Goal: Task Accomplishment & Management: Manage account settings

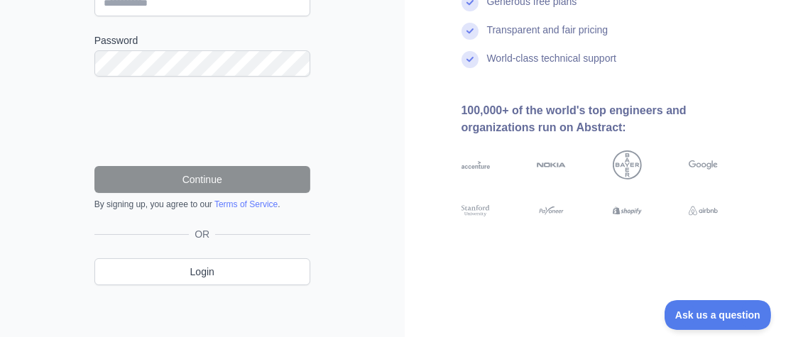
scroll to position [241, 0]
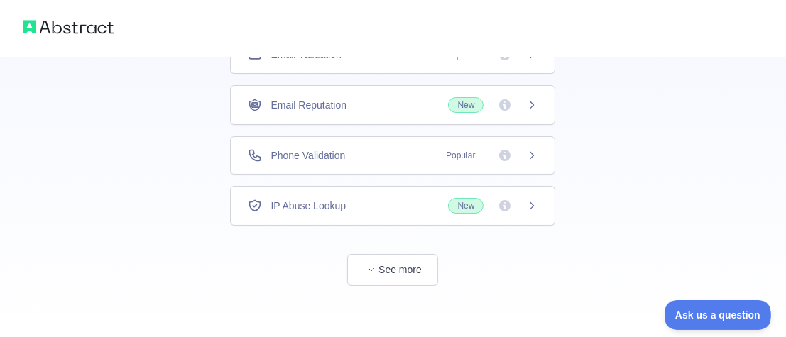
scroll to position [180, 0]
click at [362, 265] on button "See more" at bounding box center [392, 270] width 91 height 32
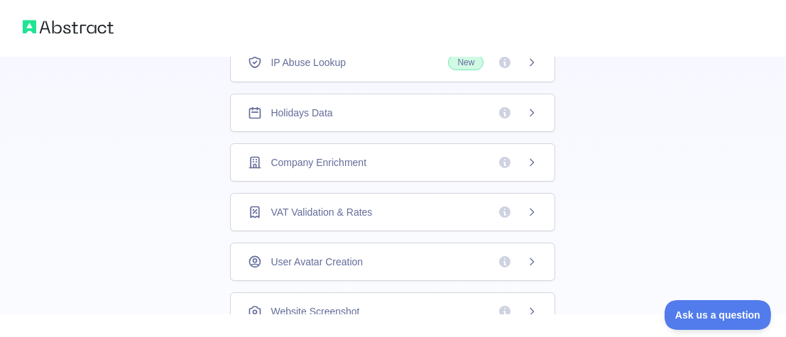
scroll to position [393, 0]
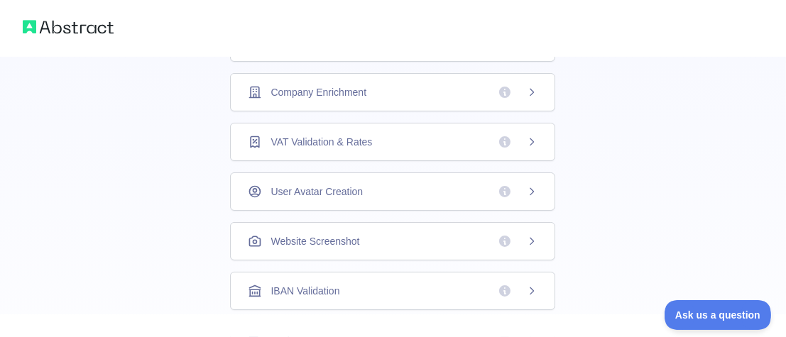
click at [347, 85] on span "Company Enrichment" at bounding box center [319, 92] width 96 height 14
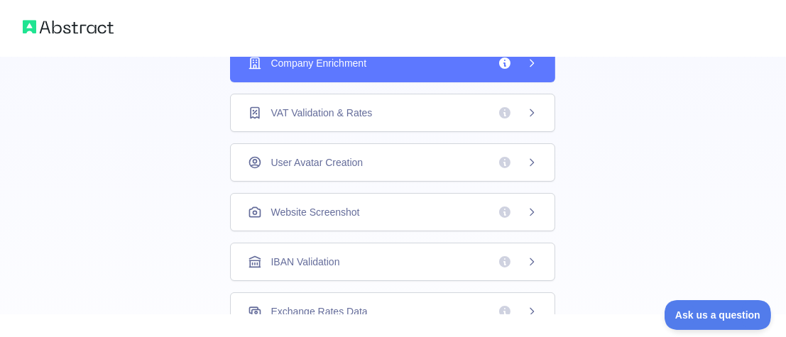
scroll to position [45, 0]
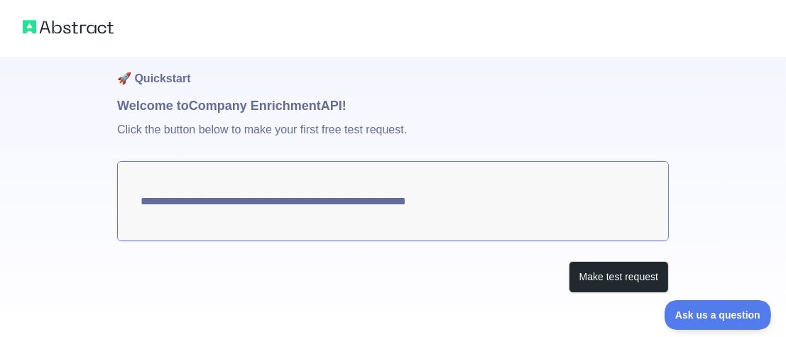
scroll to position [27, 0]
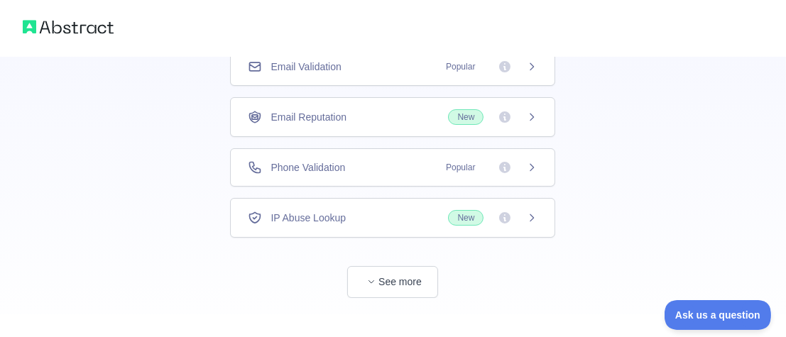
scroll to position [180, 0]
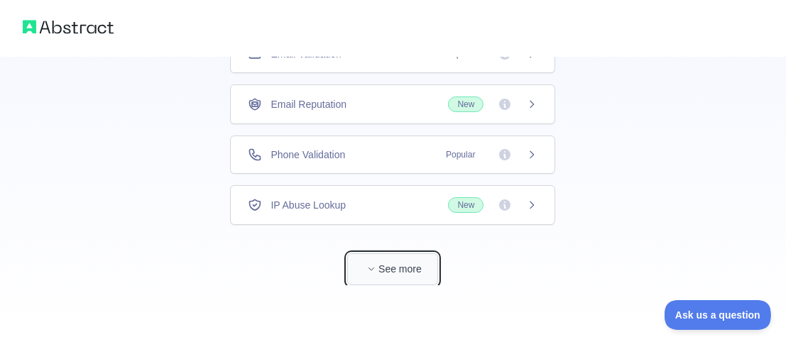
click at [414, 261] on button "See more" at bounding box center [392, 270] width 91 height 32
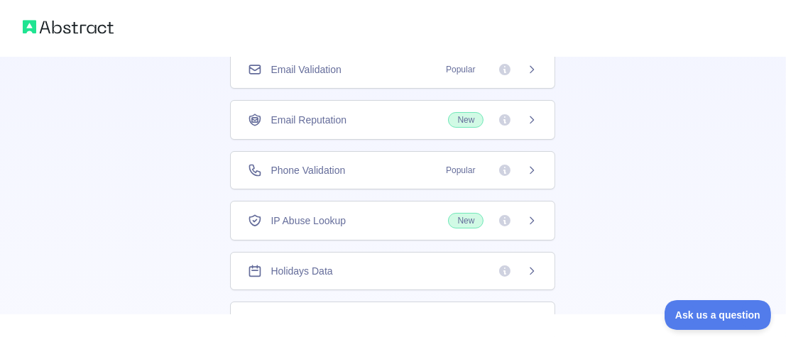
scroll to position [251, 0]
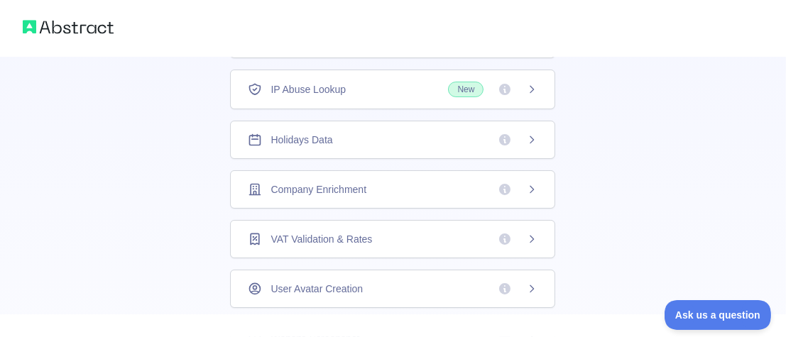
click at [356, 188] on span "Company Enrichment" at bounding box center [319, 190] width 96 height 14
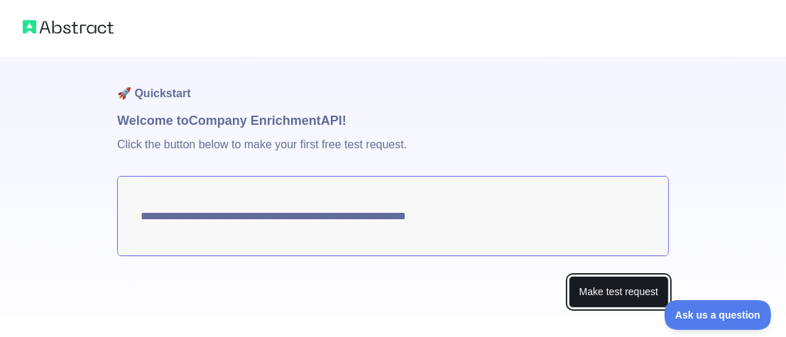
click at [601, 291] on button "Make test request" at bounding box center [619, 292] width 100 height 32
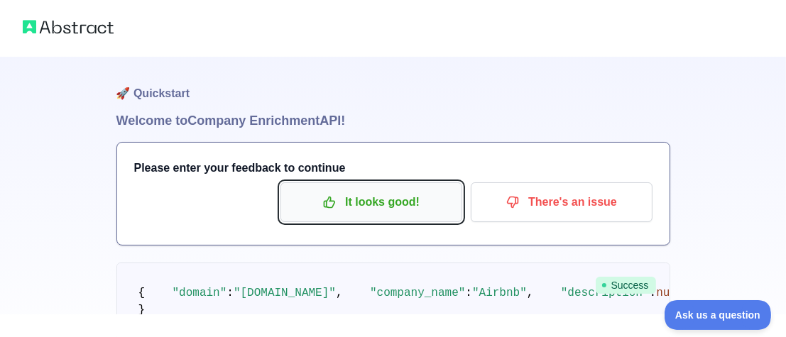
click at [431, 209] on p "It looks good!" at bounding box center [371, 202] width 161 height 24
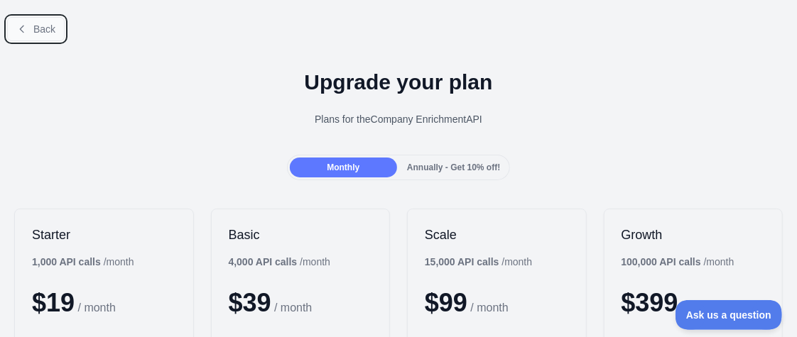
click at [33, 31] on span "Back" at bounding box center [44, 28] width 22 height 11
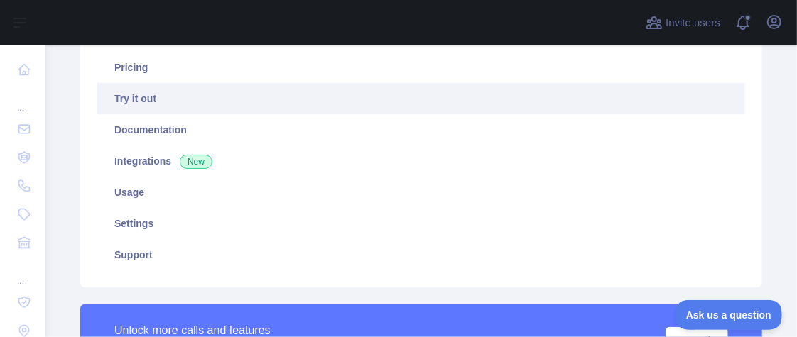
scroll to position [142, 0]
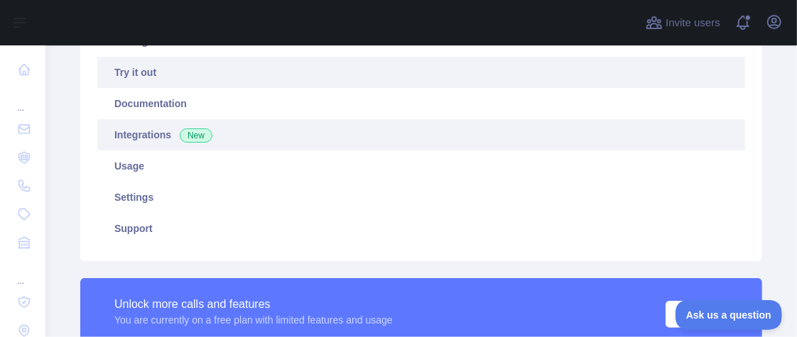
click at [133, 143] on link "Integrations New" at bounding box center [421, 134] width 648 height 31
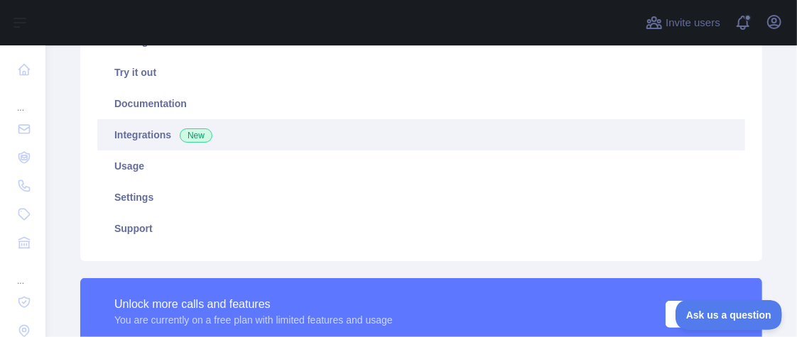
click at [125, 138] on link "Integrations New" at bounding box center [421, 134] width 648 height 31
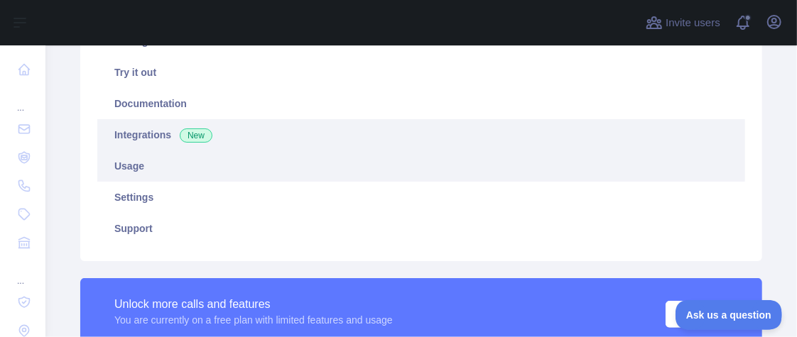
click at [135, 168] on link "Usage" at bounding box center [421, 166] width 648 height 31
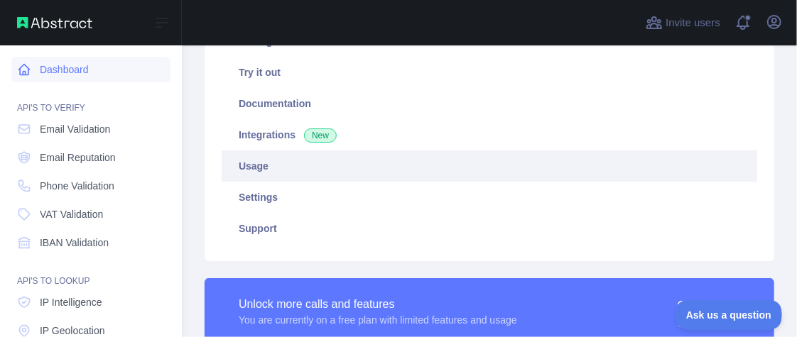
click at [66, 72] on link "Dashboard" at bounding box center [90, 70] width 159 height 26
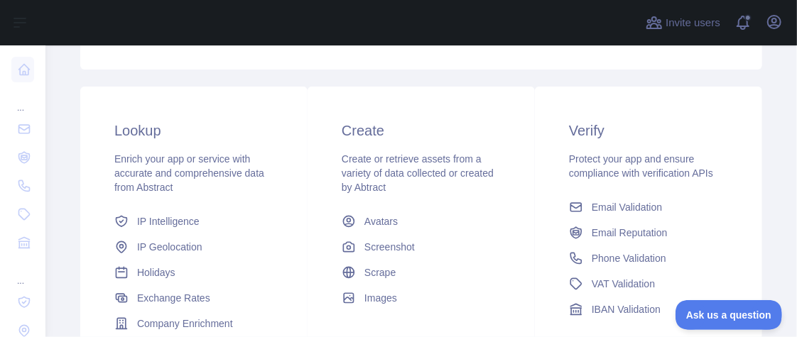
scroll to position [14, 0]
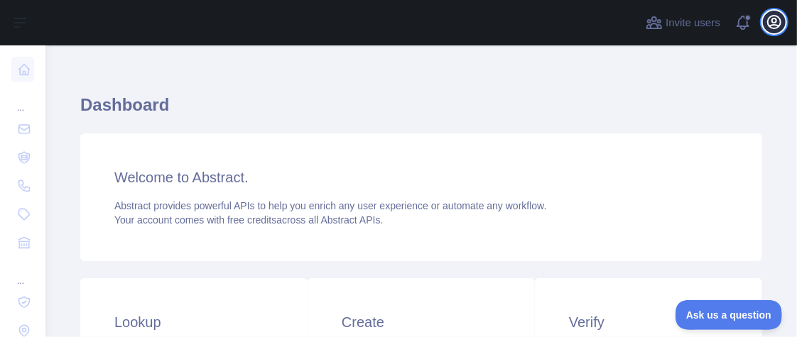
click at [776, 26] on icon "button" at bounding box center [774, 22] width 13 height 13
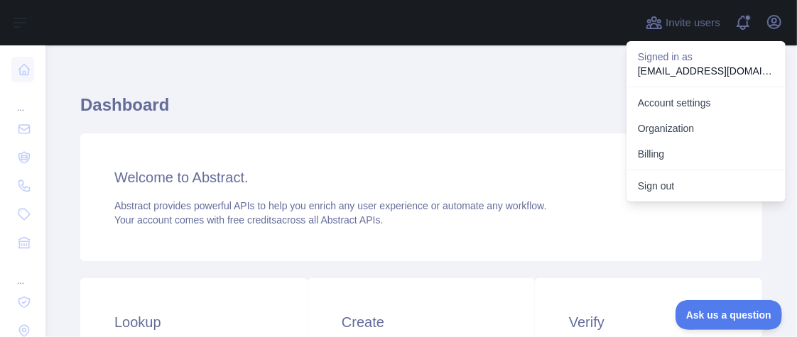
click at [556, 86] on div "Dashboard Welcome to Abstract. Abstract provides powerful APIs to help you enri…" at bounding box center [421, 336] width 682 height 543
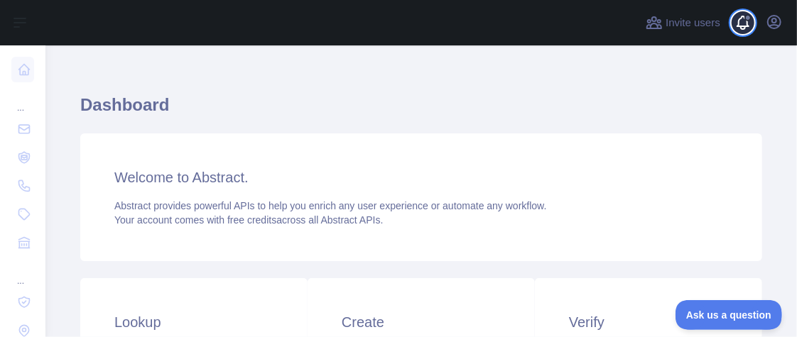
click at [744, 26] on span at bounding box center [748, 22] width 28 height 45
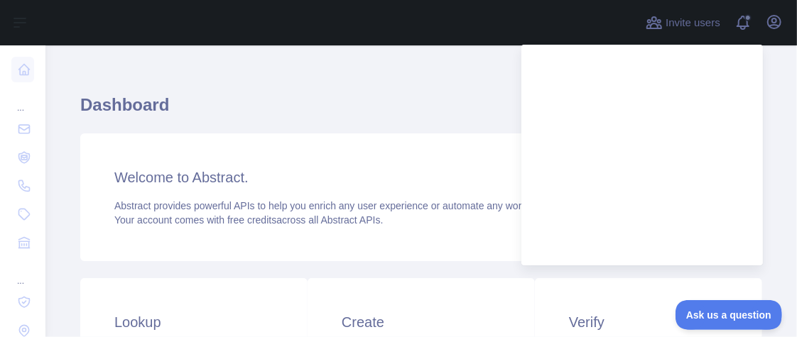
click at [435, 79] on div "Dashboard Welcome to Abstract. Abstract provides powerful APIs to help you enri…" at bounding box center [421, 336] width 682 height 543
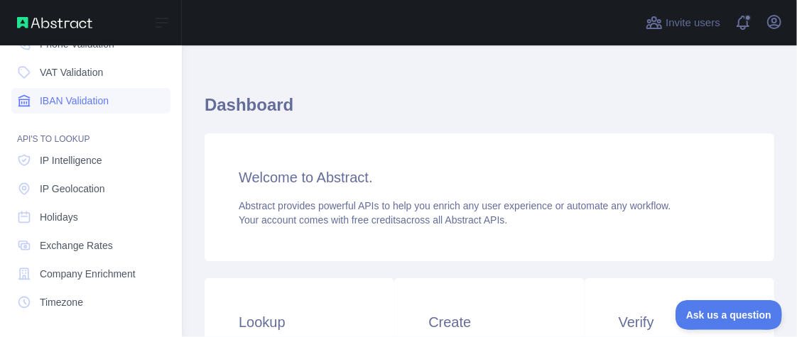
scroll to position [213, 0]
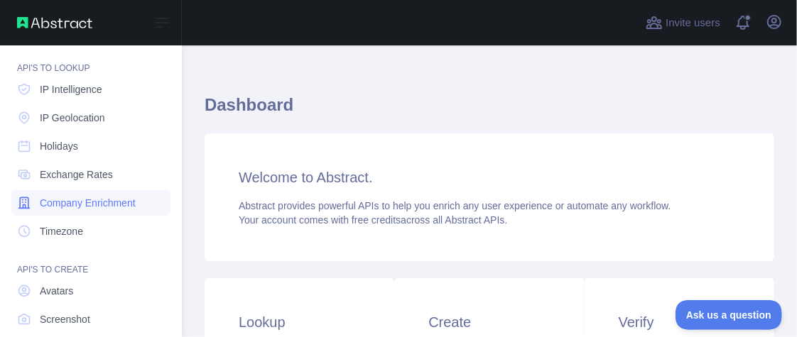
click at [100, 209] on span "Company Enrichment" at bounding box center [88, 203] width 96 height 14
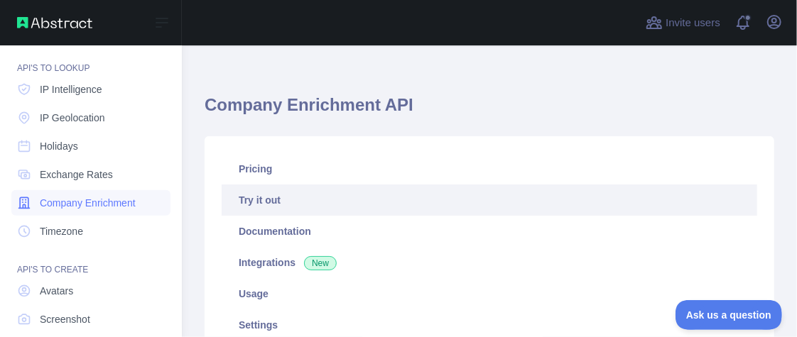
type textarea "**********"
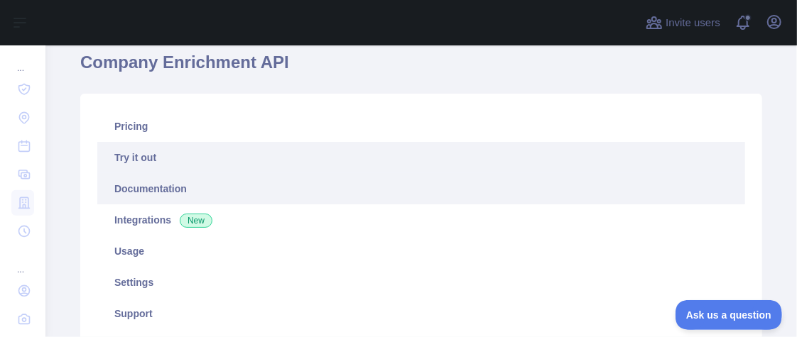
scroll to position [85, 0]
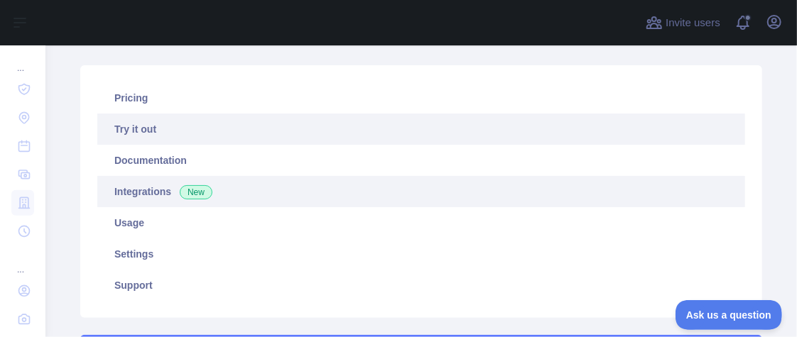
click at [154, 202] on link "Integrations New" at bounding box center [421, 191] width 648 height 31
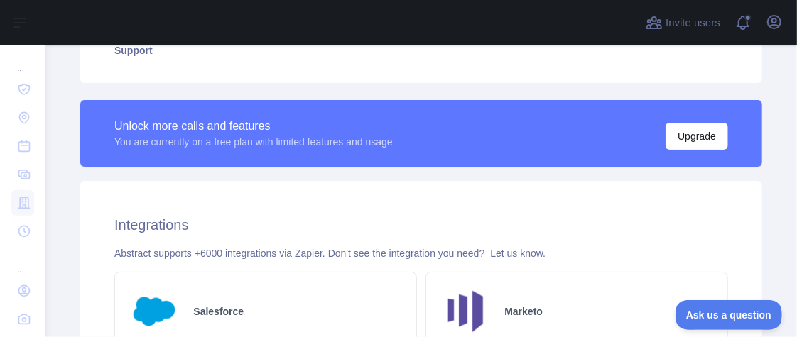
scroll to position [232, 0]
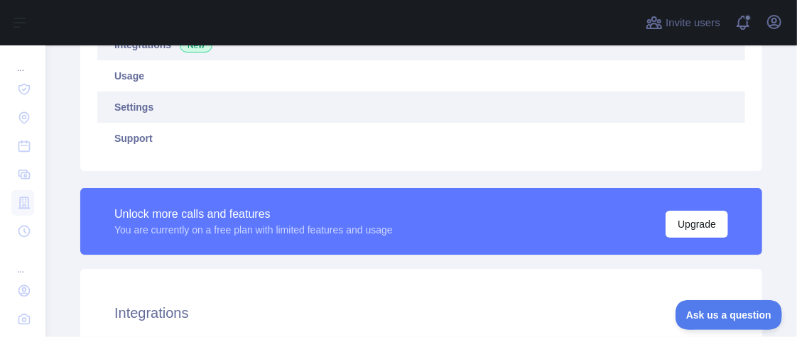
click at [153, 109] on link "Settings" at bounding box center [421, 107] width 648 height 31
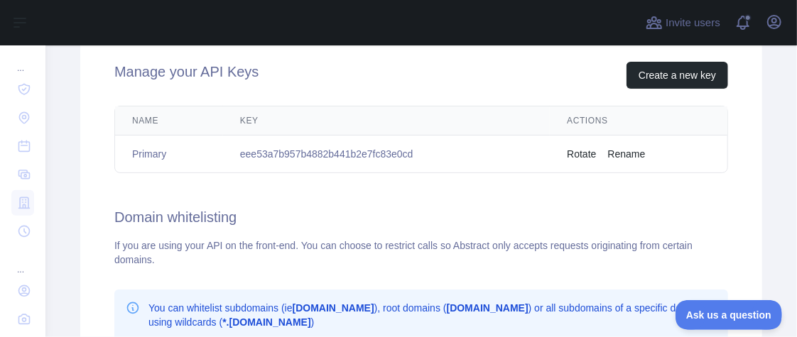
scroll to position [445, 0]
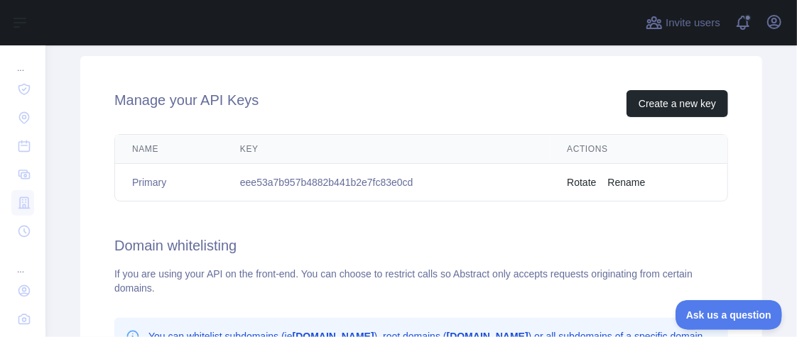
click at [572, 181] on button "Rotate" at bounding box center [581, 182] width 29 height 14
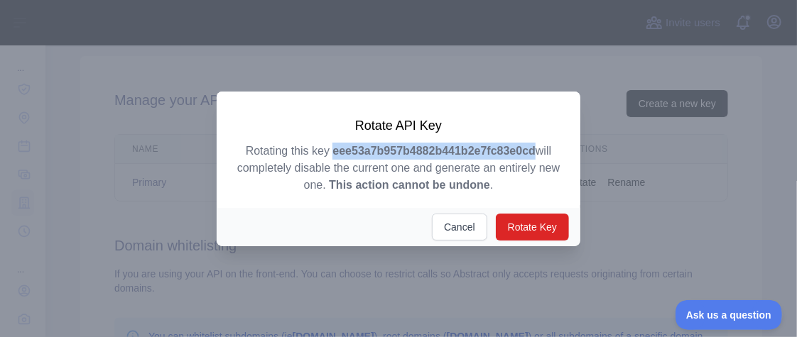
drag, startPoint x: 330, startPoint y: 153, endPoint x: 532, endPoint y: 156, distance: 202.5
click at [532, 156] on strong "eee53a7b957b4882b441b2e7fc83e0cd" at bounding box center [433, 151] width 203 height 12
copy strong "eee53a7b957b4882b441b2e7fc83e0cd"
click at [456, 227] on button "Cancel" at bounding box center [459, 227] width 55 height 27
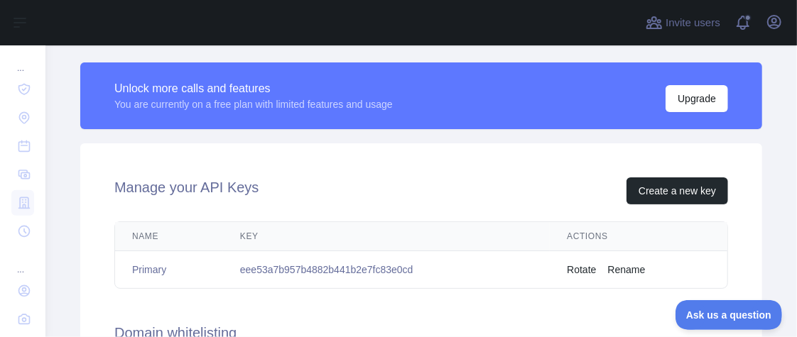
scroll to position [354, 0]
